Goal: Information Seeking & Learning: Learn about a topic

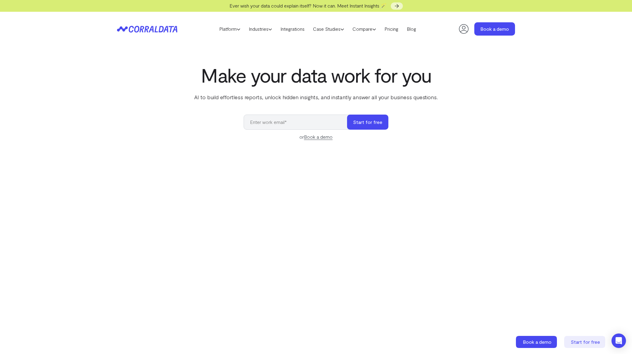
click at [131, 118] on div "Make your data work for you AI to build effortless reports, unlock hidden insig…" at bounding box center [316, 198] width 434 height 269
click at [226, 32] on link "Platform" at bounding box center [230, 28] width 30 height 9
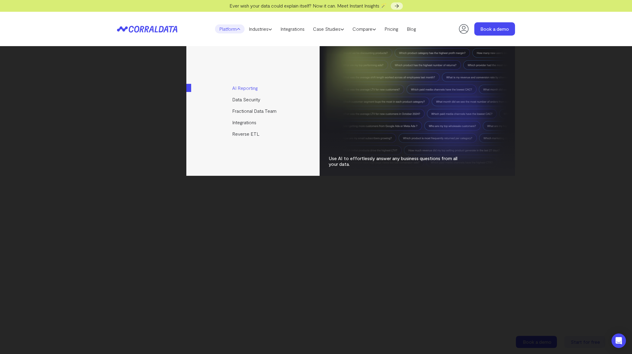
click at [256, 89] on link "AI Reporting" at bounding box center [253, 87] width 134 height 11
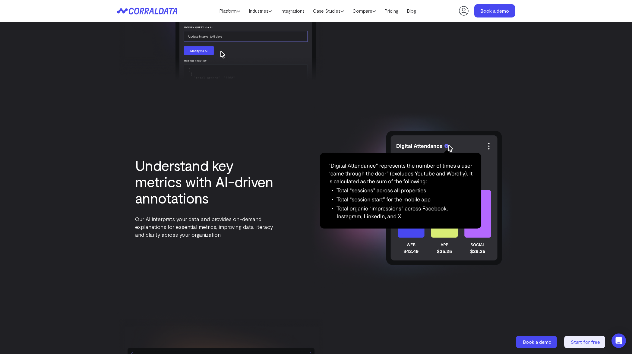
scroll to position [1477, 0]
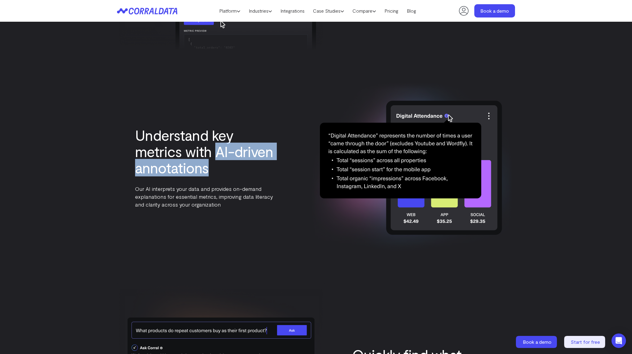
drag, startPoint x: 225, startPoint y: 164, endPoint x: 214, endPoint y: 157, distance: 12.8
click at [214, 157] on h3 "Understand key metrics with AI-driven annotations" at bounding box center [207, 151] width 145 height 49
copy h3 "AI-driven annotations"
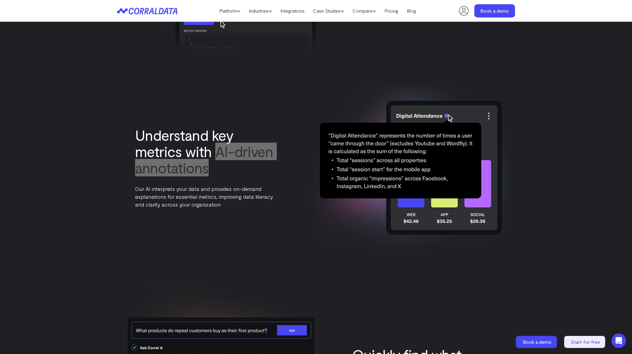
scroll to position [1598, 0]
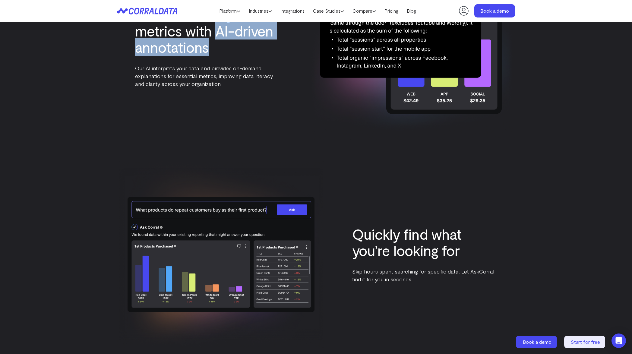
click at [319, 272] on img at bounding box center [221, 254] width 208 height 186
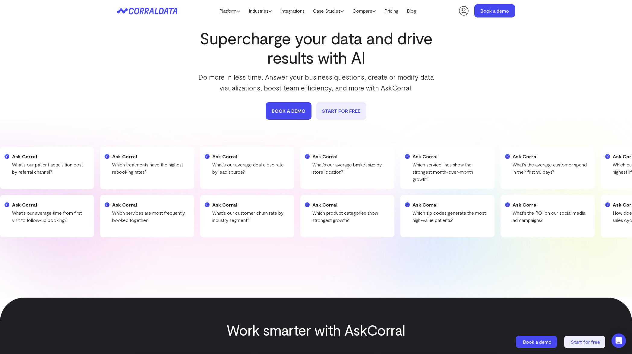
scroll to position [0, 0]
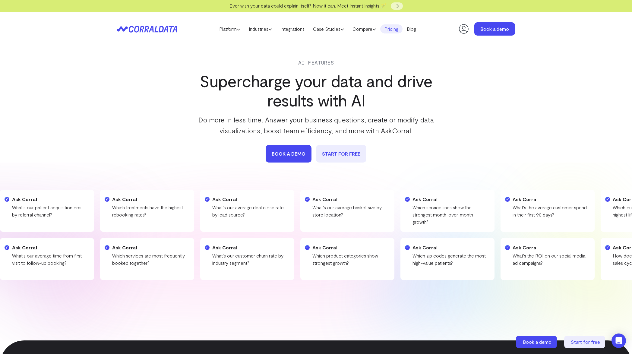
click at [396, 28] on link "Pricing" at bounding box center [391, 28] width 22 height 9
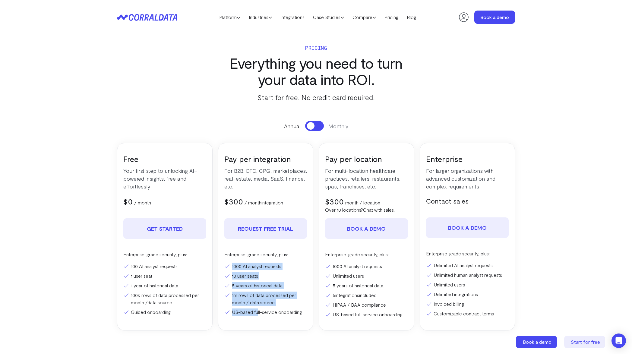
drag, startPoint x: 259, startPoint y: 321, endPoint x: 225, endPoint y: 261, distance: 69.2
click at [225, 261] on div "Pay per integration For B2B, DTC, CPG, marketplaces, real-estate, media, SaaS, …" at bounding box center [266, 236] width 96 height 187
click at [225, 261] on div "Enterprise-grade security, plus: 1000 AI analyst requests 10 user seats 5 years…" at bounding box center [265, 283] width 83 height 65
click at [277, 19] on link "Integrations" at bounding box center [292, 17] width 33 height 9
